Goal: Transaction & Acquisition: Purchase product/service

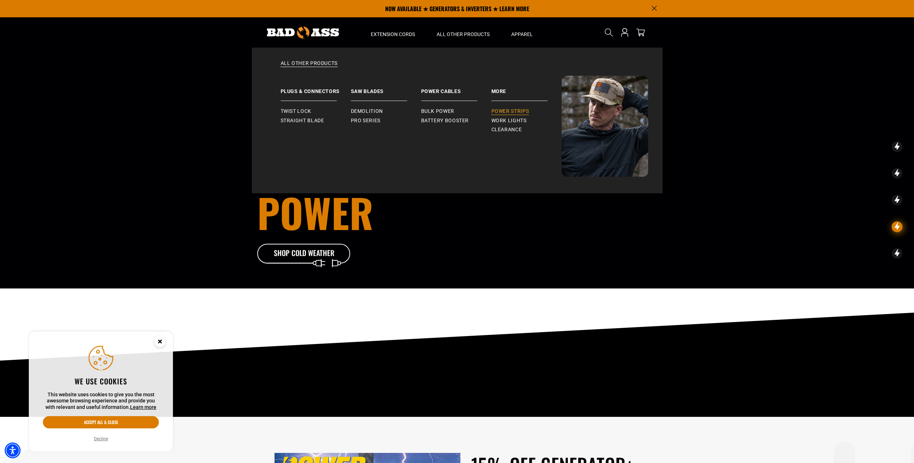
click at [495, 111] on span "Power Strips" at bounding box center [511, 111] width 38 height 6
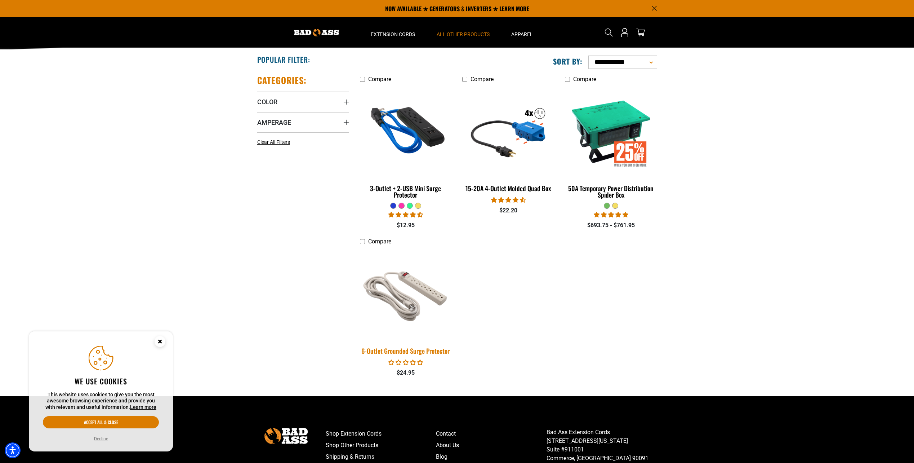
scroll to position [94, 0]
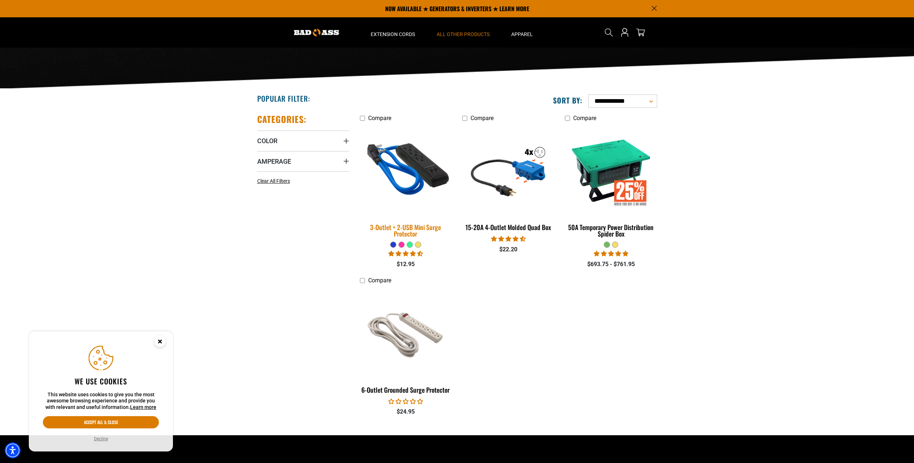
click at [418, 225] on div "3-Outlet + 2-USB Mini Surge Protector" at bounding box center [406, 230] width 92 height 13
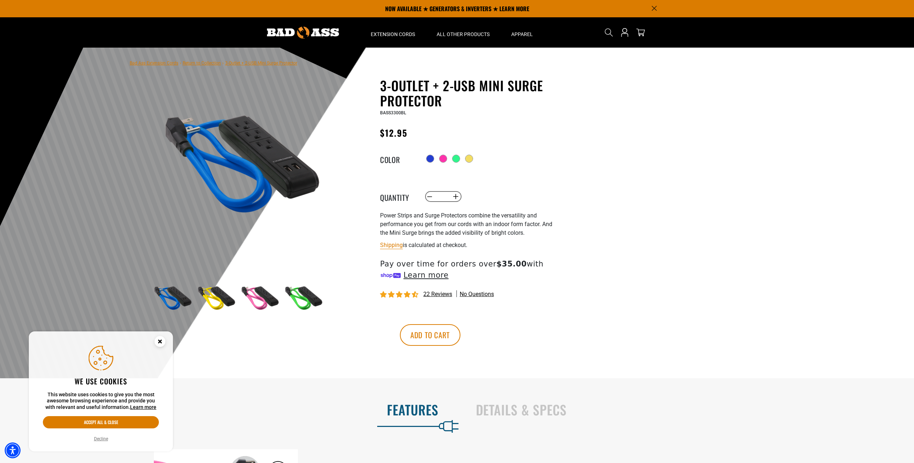
click at [312, 303] on img at bounding box center [303, 299] width 42 height 42
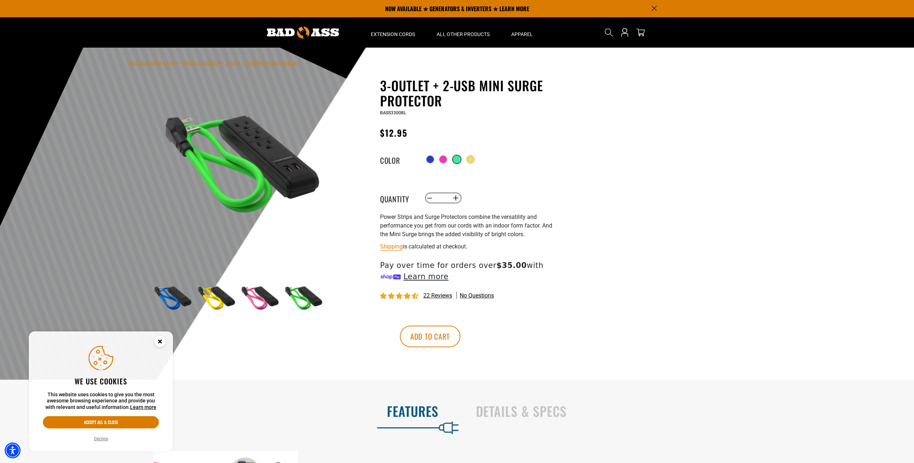
click at [460, 157] on div at bounding box center [456, 159] width 7 height 7
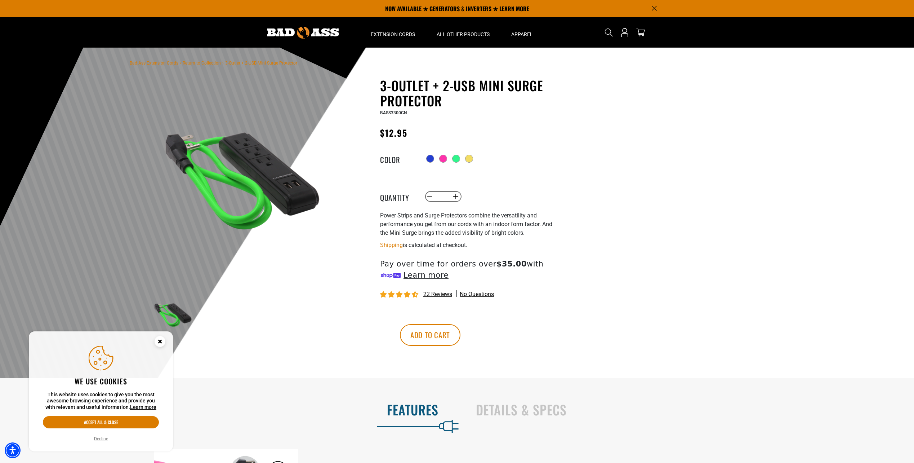
click at [163, 343] on circle "Close this option" at bounding box center [160, 341] width 11 height 11
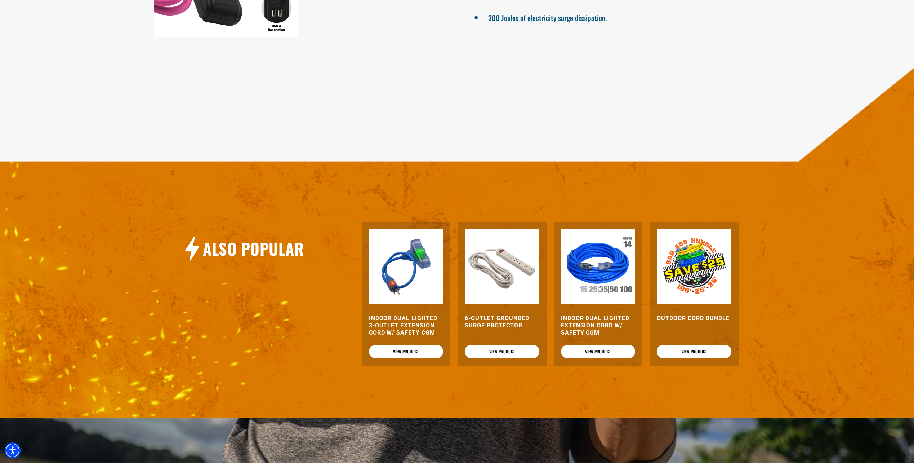
scroll to position [577, 0]
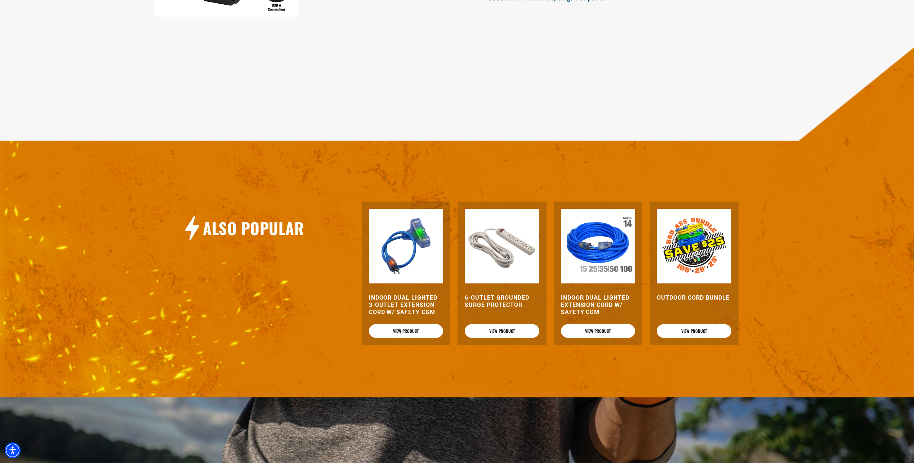
click at [417, 302] on h3 "Indoor Dual Lighted 3-Outlet Extension Cord w/ Safety CGM" at bounding box center [406, 305] width 75 height 22
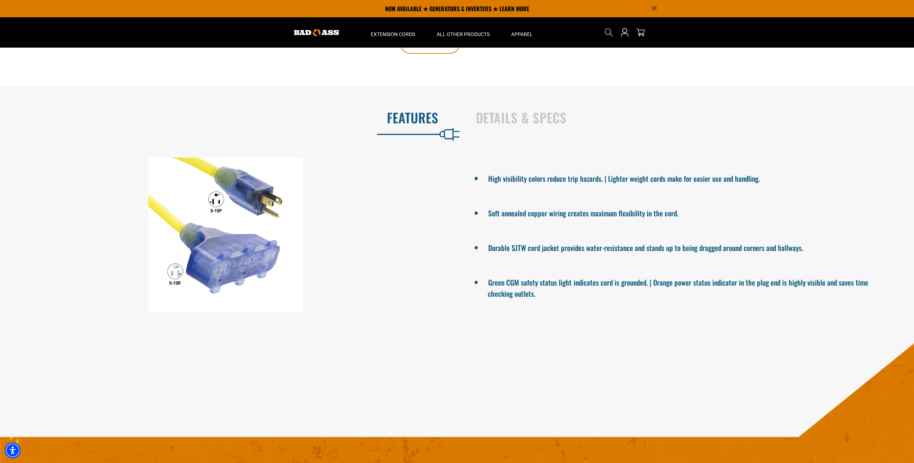
scroll to position [360, 0]
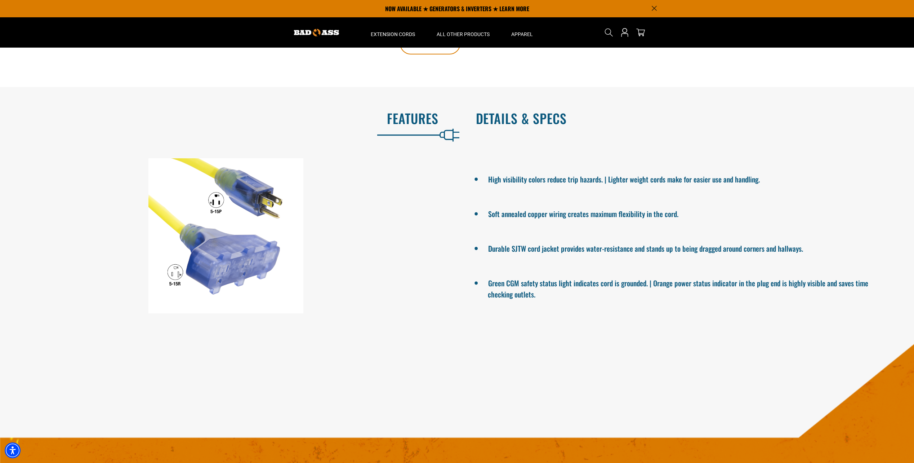
click at [498, 126] on h2 "Details & Specs" at bounding box center [688, 118] width 424 height 15
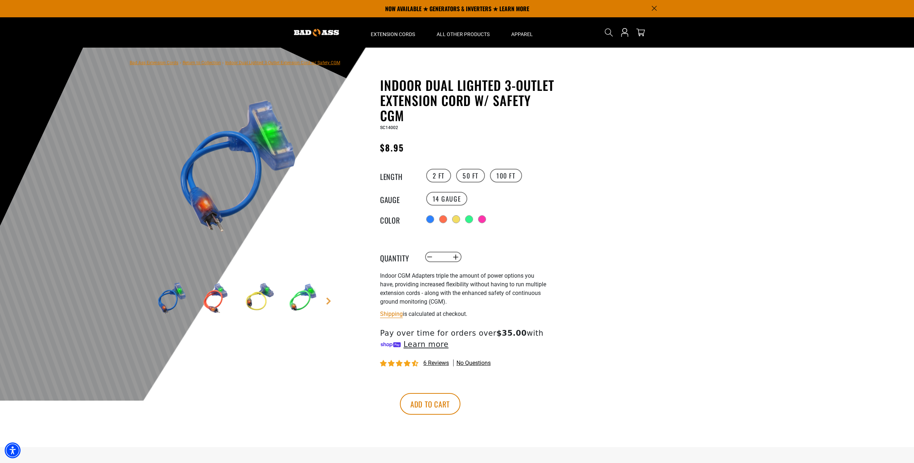
scroll to position [0, 0]
